Goal: Task Accomplishment & Management: Manage account settings

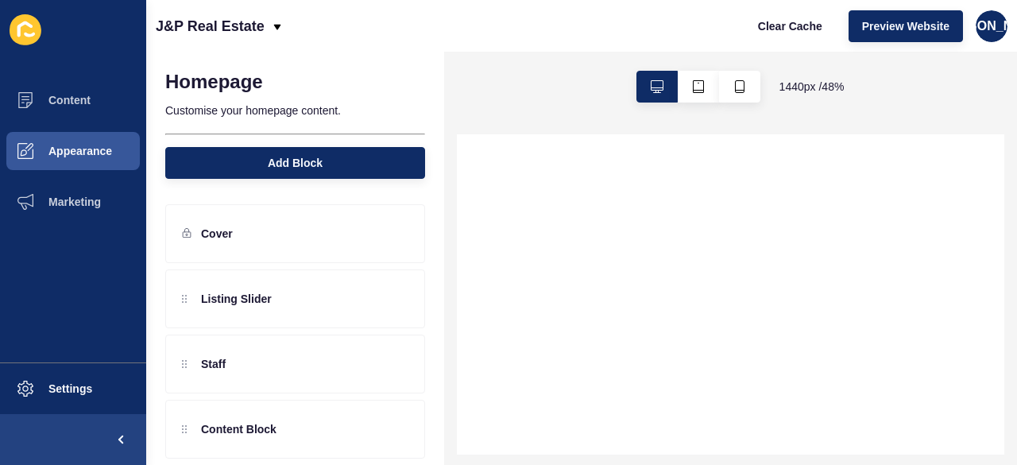
select select
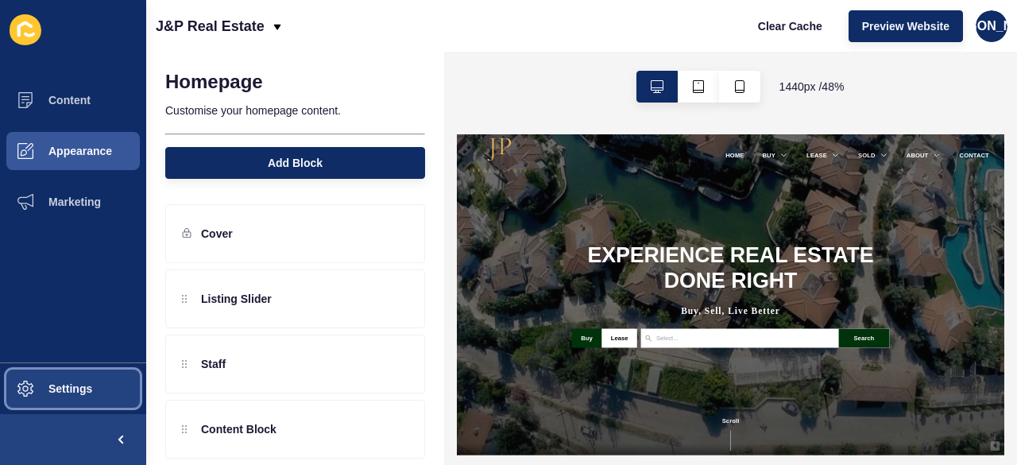
click at [72, 398] on button "Settings" at bounding box center [73, 388] width 146 height 51
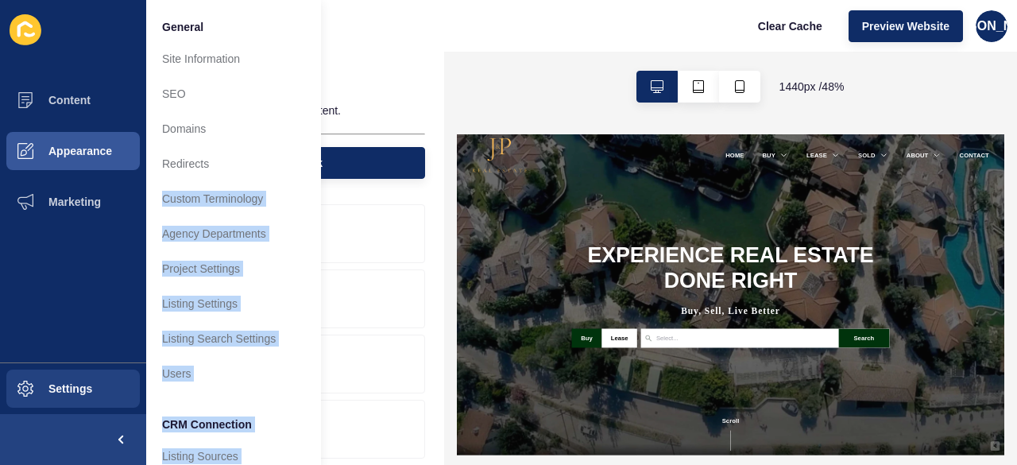
drag, startPoint x: 329, startPoint y: 41, endPoint x: 250, endPoint y: 195, distance: 172.8
click at [250, 195] on div "Content Appearance Marketing Settings General Site Information SEO Domains Redi…" at bounding box center [508, 232] width 1017 height 465
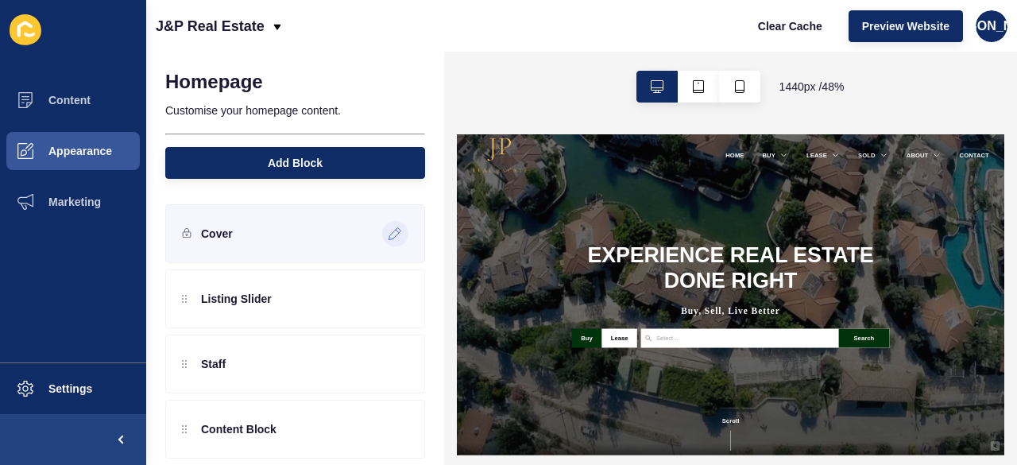
click at [389, 233] on icon at bounding box center [395, 234] width 12 height 12
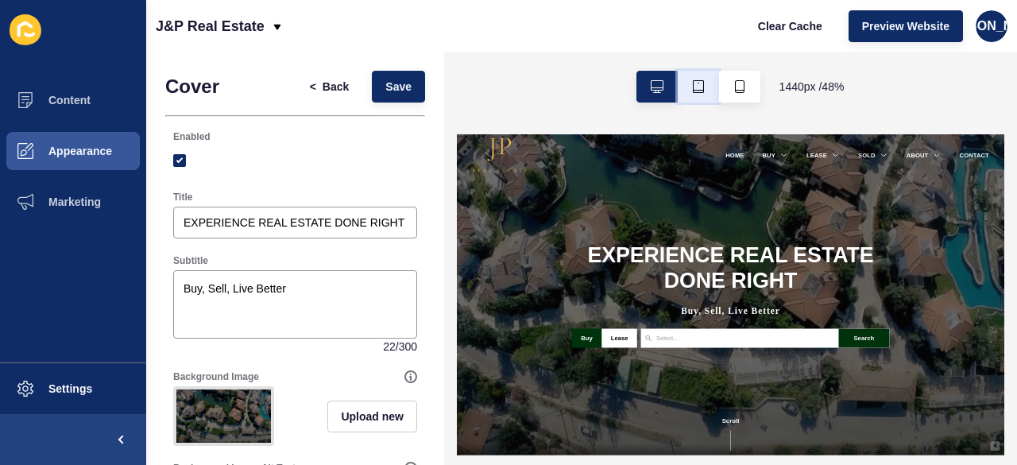
click at [687, 95] on button "button" at bounding box center [698, 87] width 41 height 32
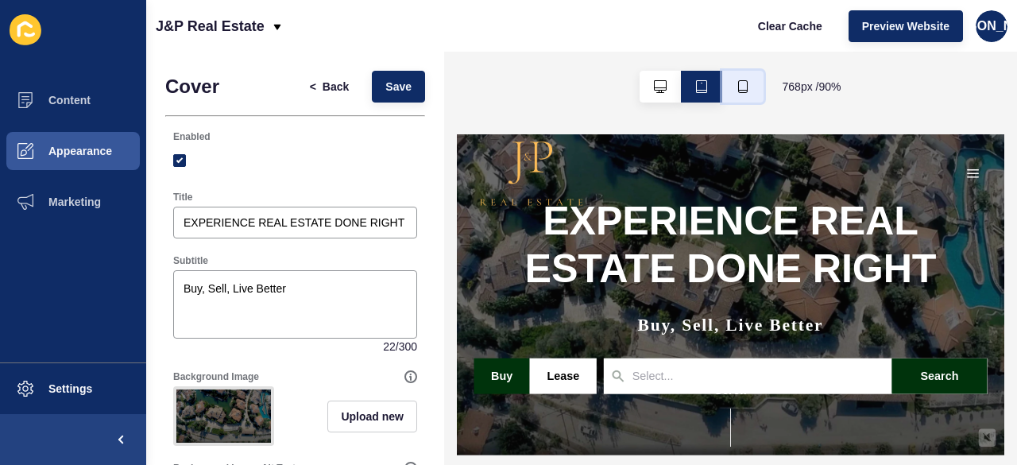
click at [741, 78] on button "button" at bounding box center [742, 87] width 41 height 32
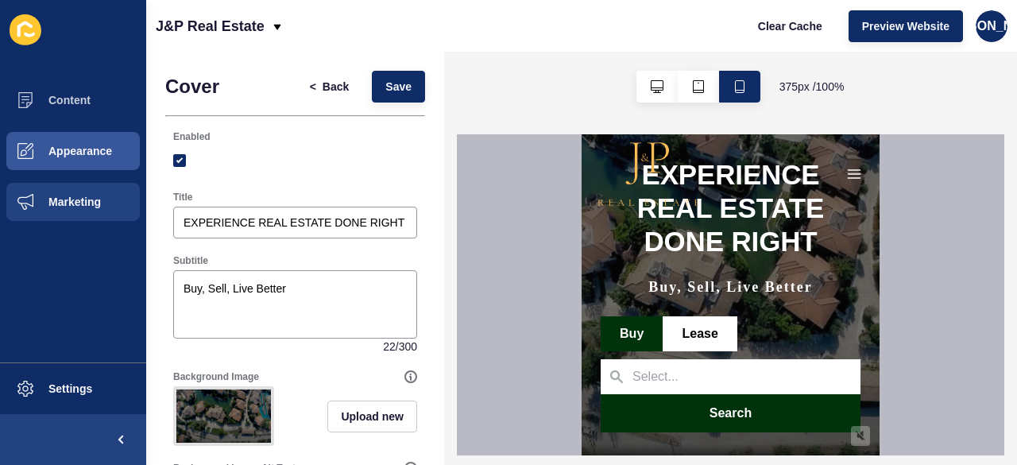
drag, startPoint x: 101, startPoint y: 254, endPoint x: 72, endPoint y: 211, distance: 52.0
click at [72, 211] on ul "Content Appearance Marketing" at bounding box center [73, 219] width 146 height 288
click at [72, 211] on button "Marketing" at bounding box center [73, 201] width 146 height 51
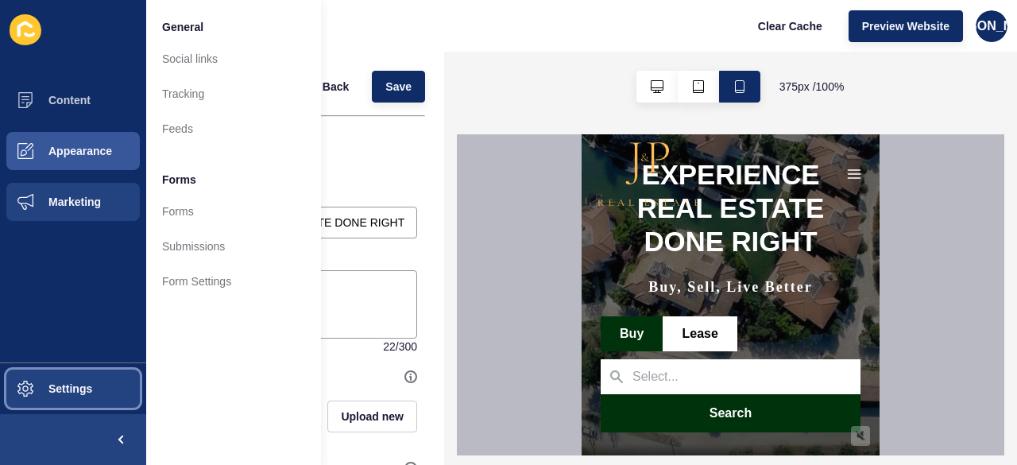
click at [74, 404] on button "Settings" at bounding box center [73, 388] width 146 height 51
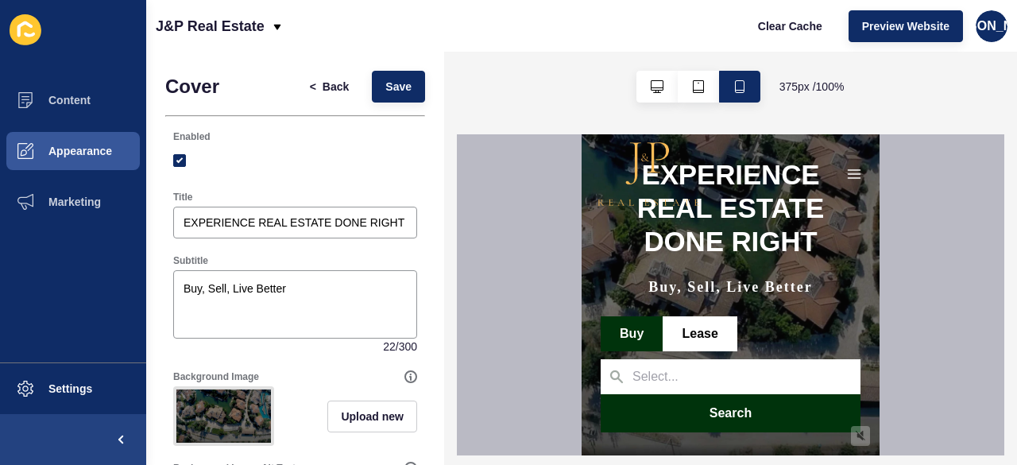
click at [675, 388] on span at bounding box center [731, 376] width 260 height 35
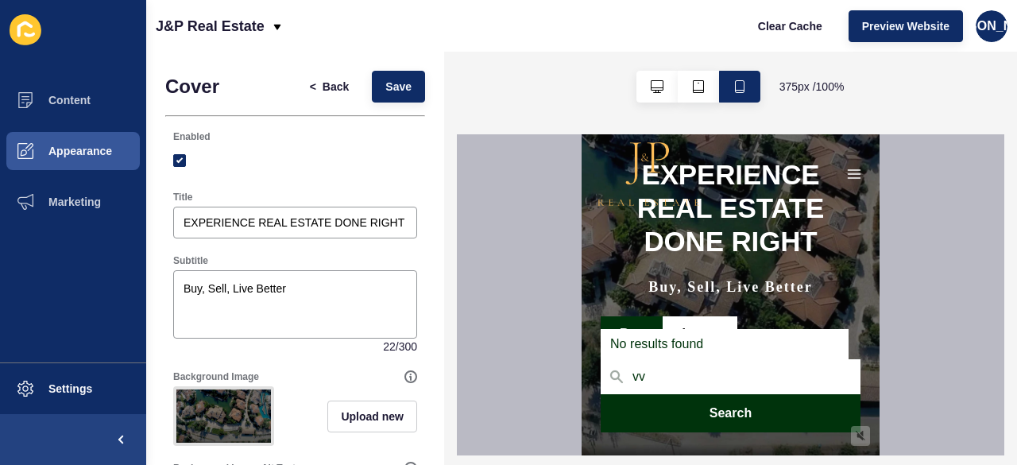
type input "v"
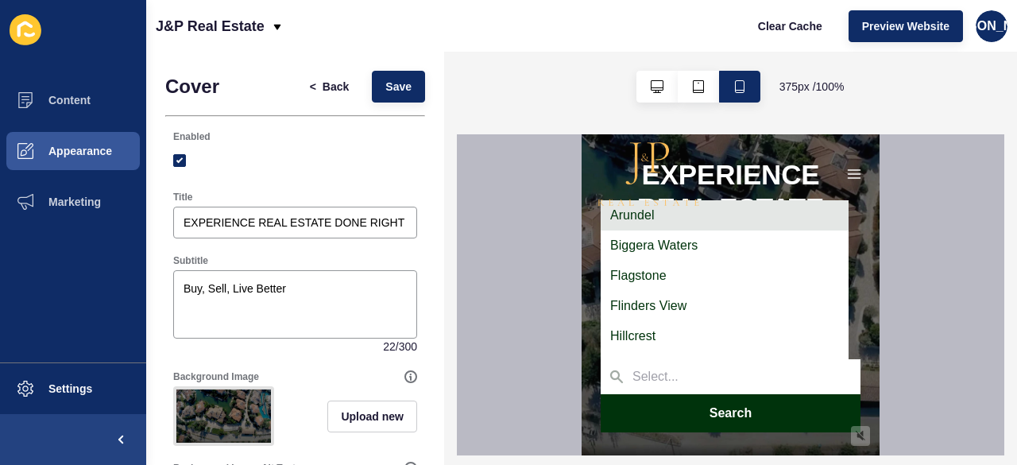
type input "7"
type input "o"
type input "p"
type input "m"
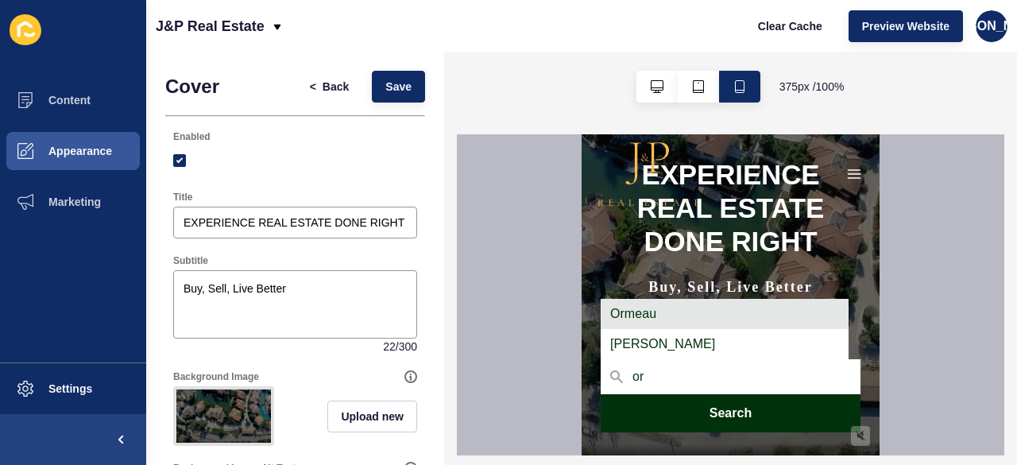
type input "o"
